Goal: Information Seeking & Learning: Find specific fact

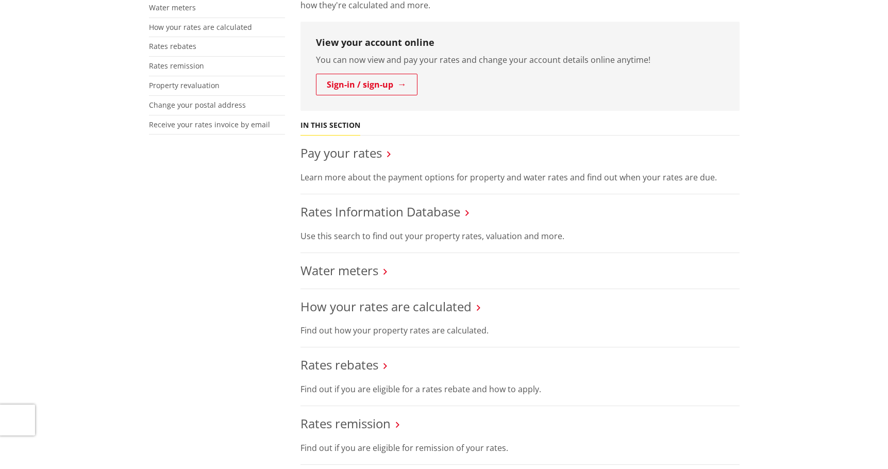
scroll to position [294, 0]
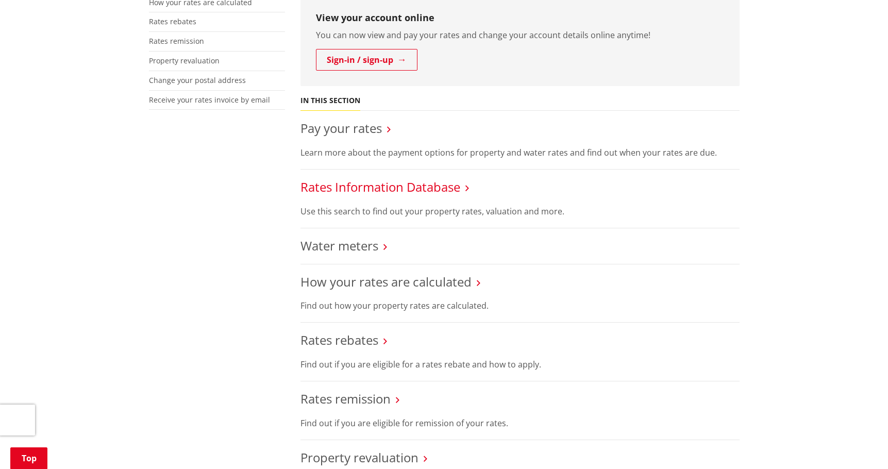
click at [407, 185] on link "Rates Information Database" at bounding box center [380, 186] width 160 height 17
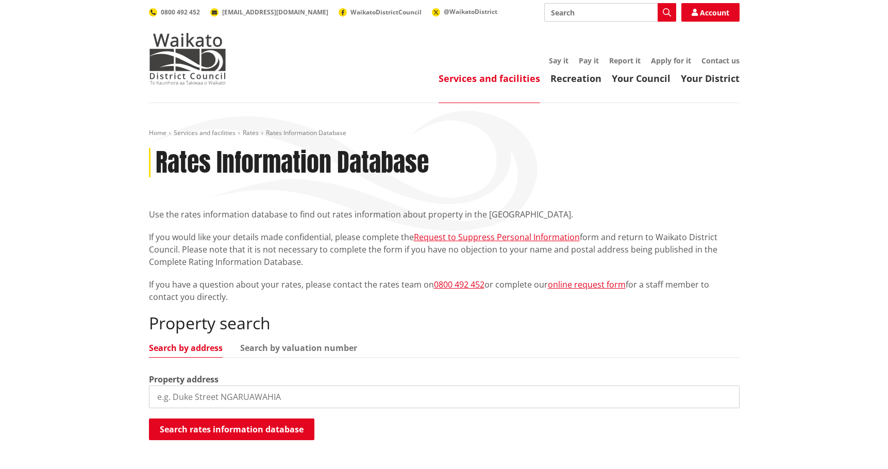
click at [226, 402] on input "search" at bounding box center [444, 396] width 591 height 23
type input "19a hakanoa"
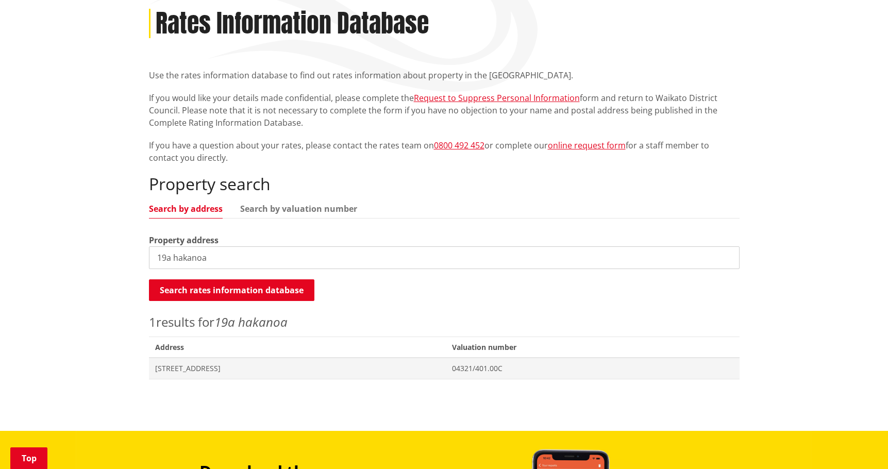
scroll to position [162, 0]
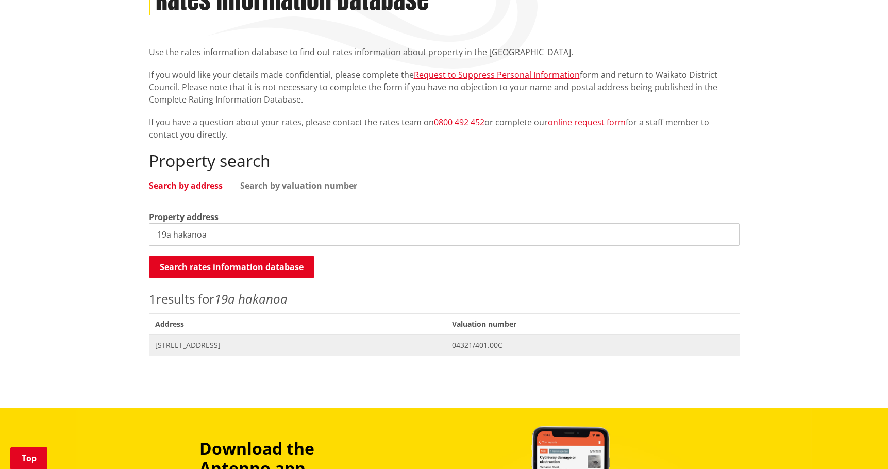
click at [266, 347] on span "[STREET_ADDRESS]" at bounding box center [297, 345] width 285 height 10
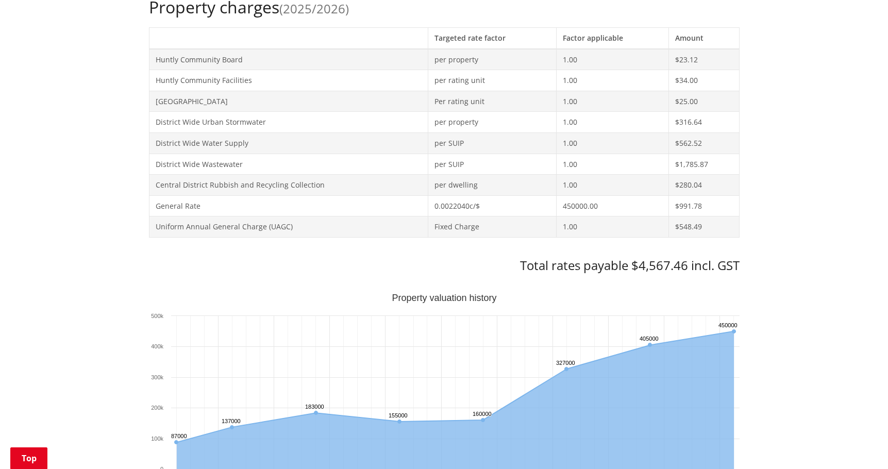
scroll to position [507, 0]
